Goal: Check status: Check status

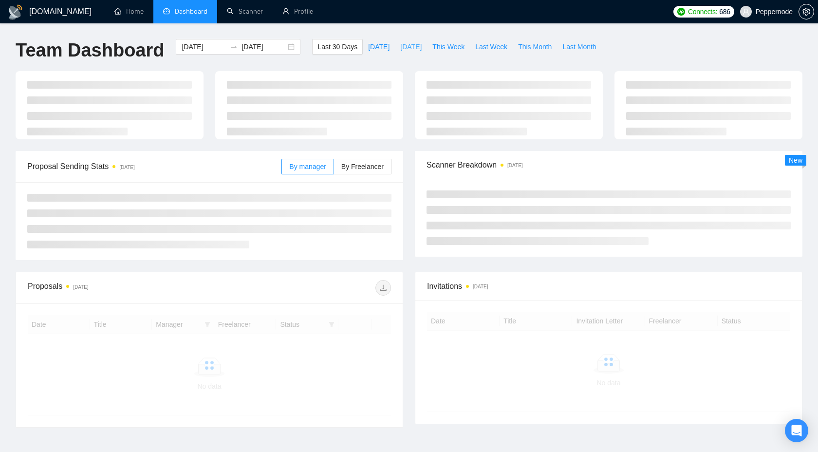
click at [404, 46] on span "[DATE]" at bounding box center [410, 46] width 21 height 11
type input "[DATE]"
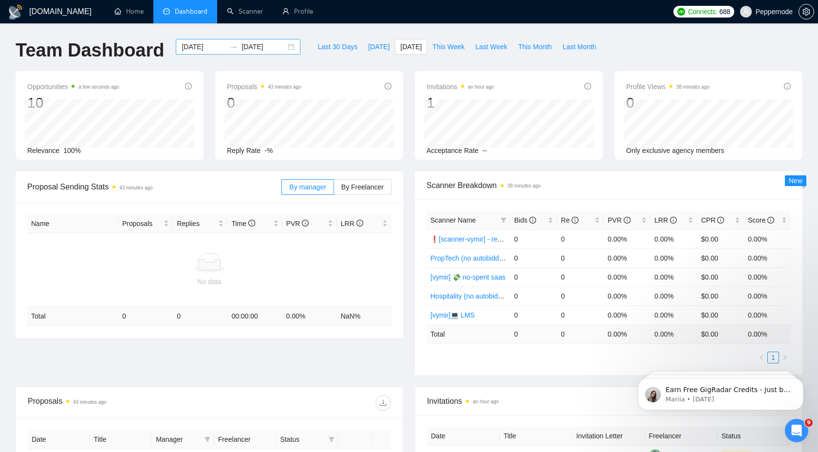
click at [281, 46] on div "[DATE] [DATE]" at bounding box center [238, 47] width 125 height 16
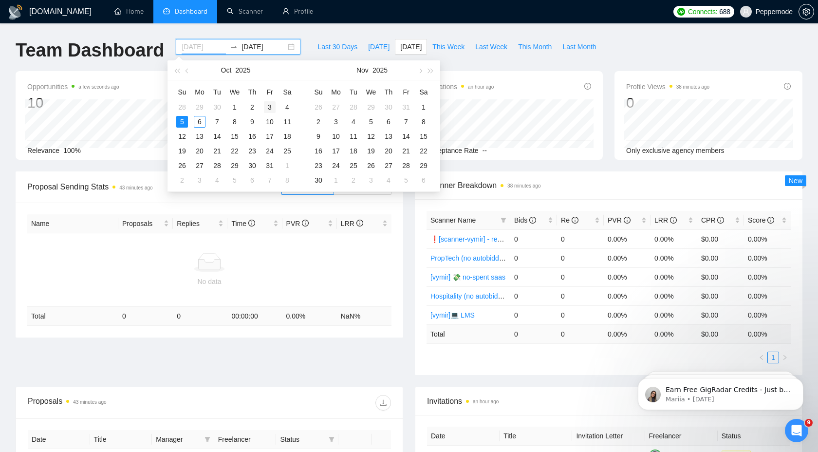
type input "[DATE]"
click at [270, 109] on div "3" at bounding box center [270, 107] width 12 height 12
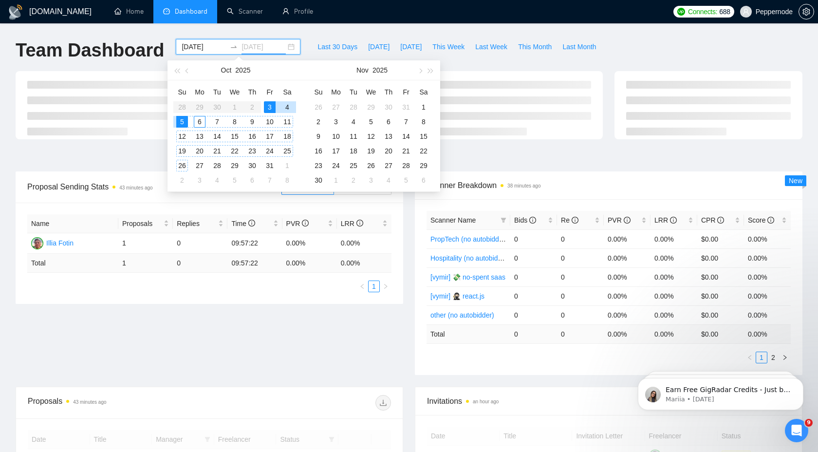
type input "[DATE]"
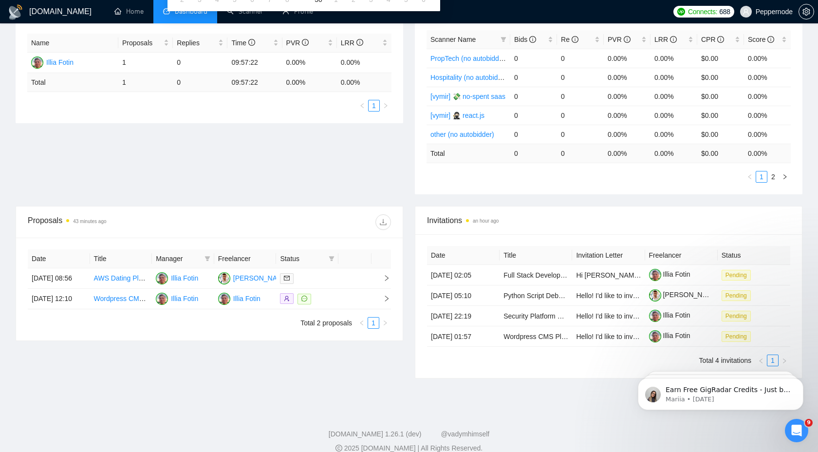
scroll to position [187, 0]
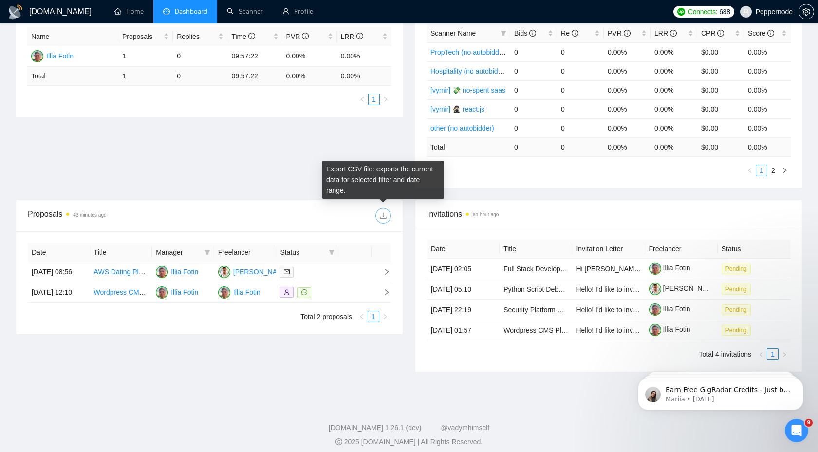
click at [383, 218] on icon "download" at bounding box center [383, 216] width 6 height 6
click at [234, 190] on div "Proposal Sending Stats 43 minutes ago By manager By Freelancer Name Proposals R…" at bounding box center [409, 91] width 799 height 215
